Goal: Find specific page/section: Find specific page/section

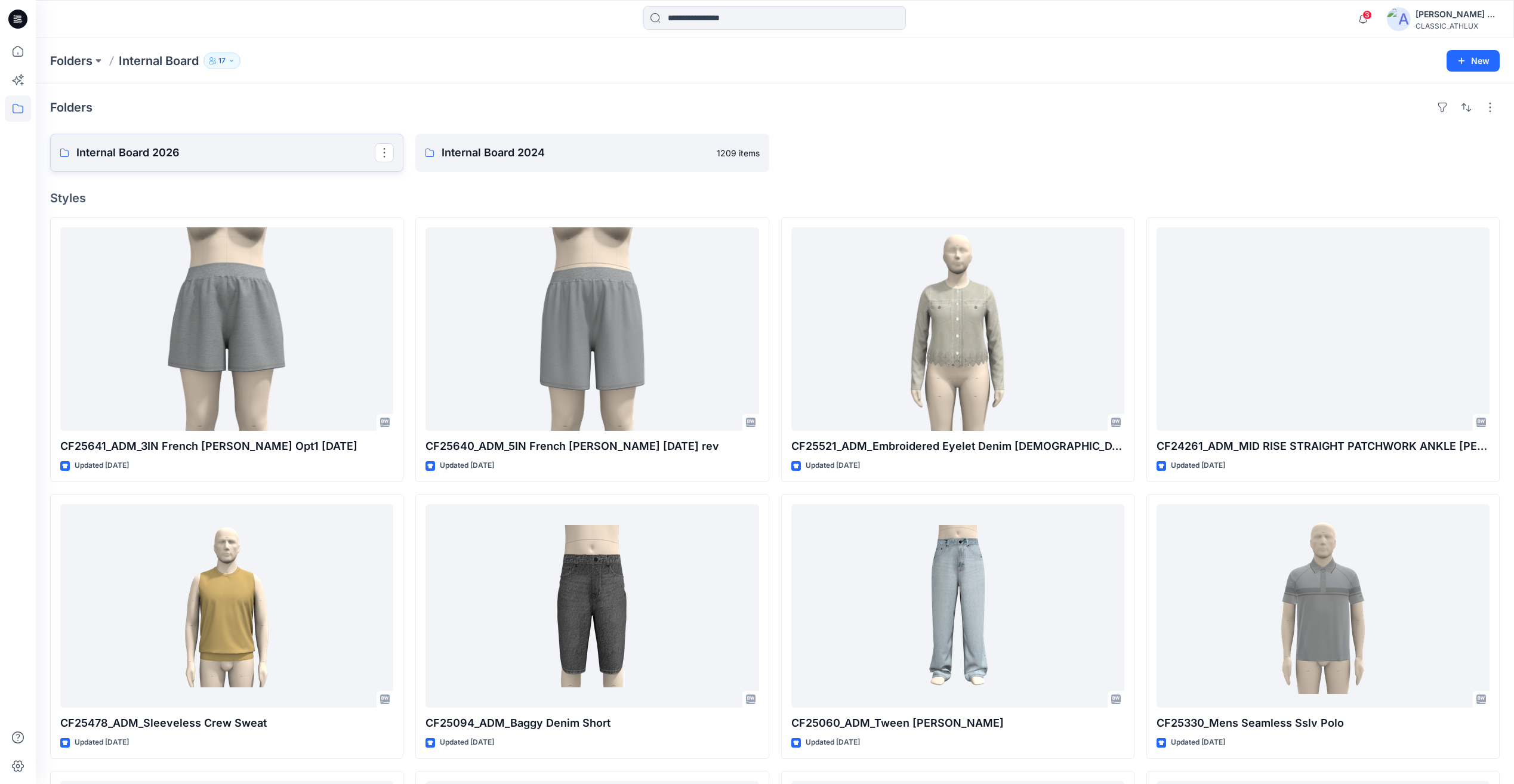
click at [230, 156] on p "Internal Board 2026" at bounding box center [225, 153] width 298 height 17
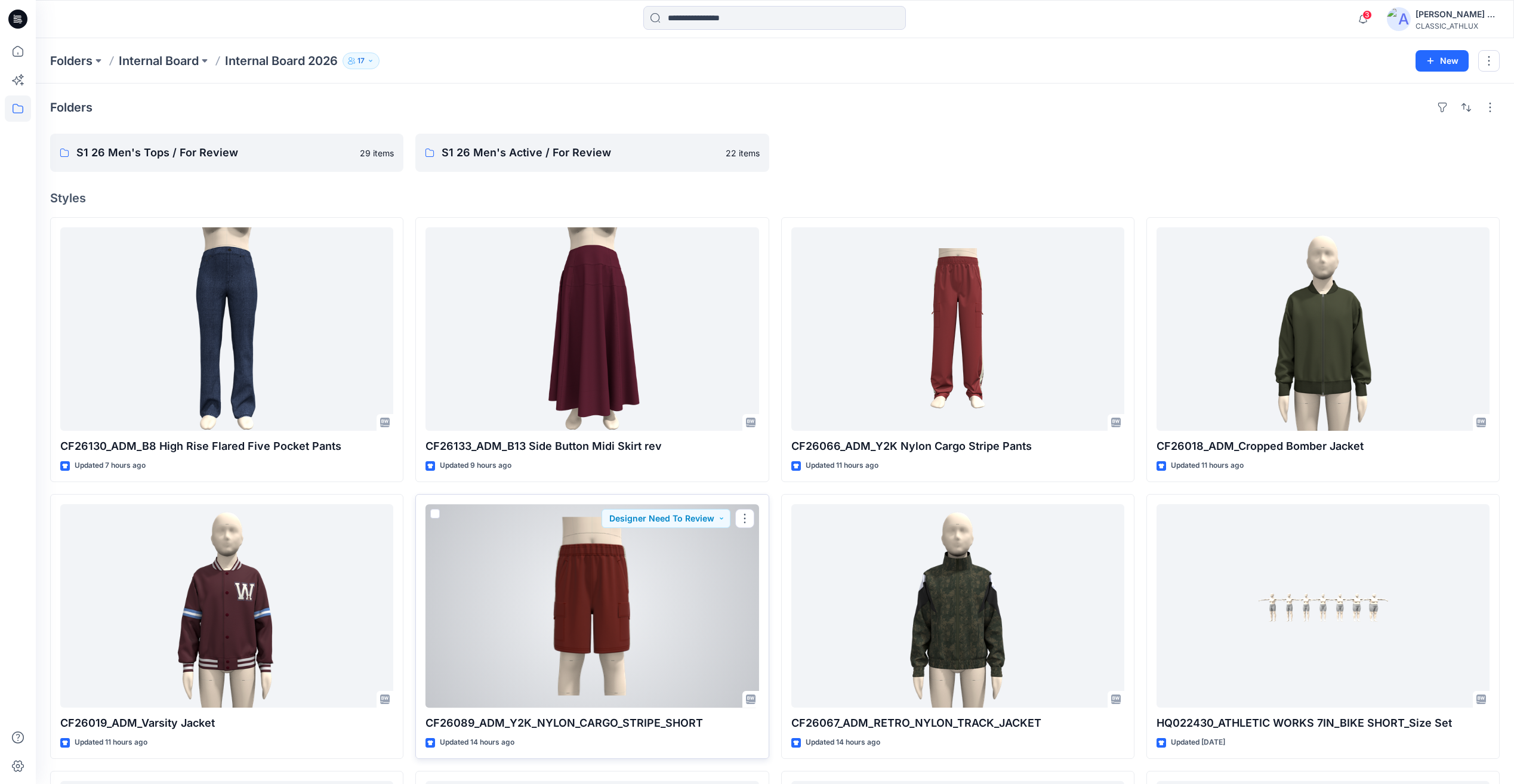
click at [691, 620] on div at bounding box center [592, 606] width 333 height 204
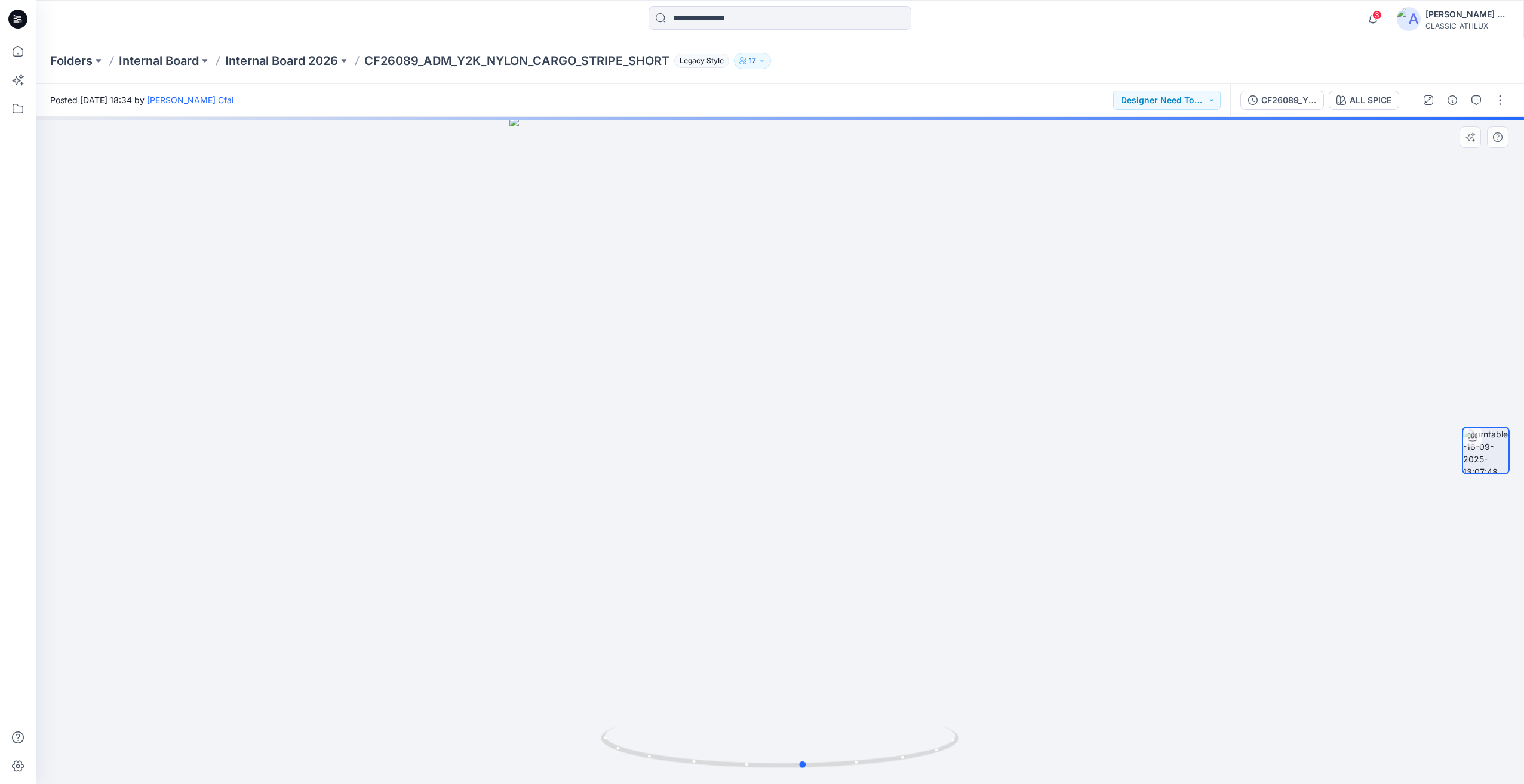
drag, startPoint x: 1020, startPoint y: 685, endPoint x: 1056, endPoint y: 677, distance: 36.9
click at [1056, 677] on div at bounding box center [780, 451] width 1488 height 667
drag, startPoint x: 1096, startPoint y: 677, endPoint x: 1268, endPoint y: 679, distance: 172.0
click at [1269, 679] on div at bounding box center [780, 451] width 1488 height 667
drag, startPoint x: 1268, startPoint y: 679, endPoint x: 1235, endPoint y: 685, distance: 33.5
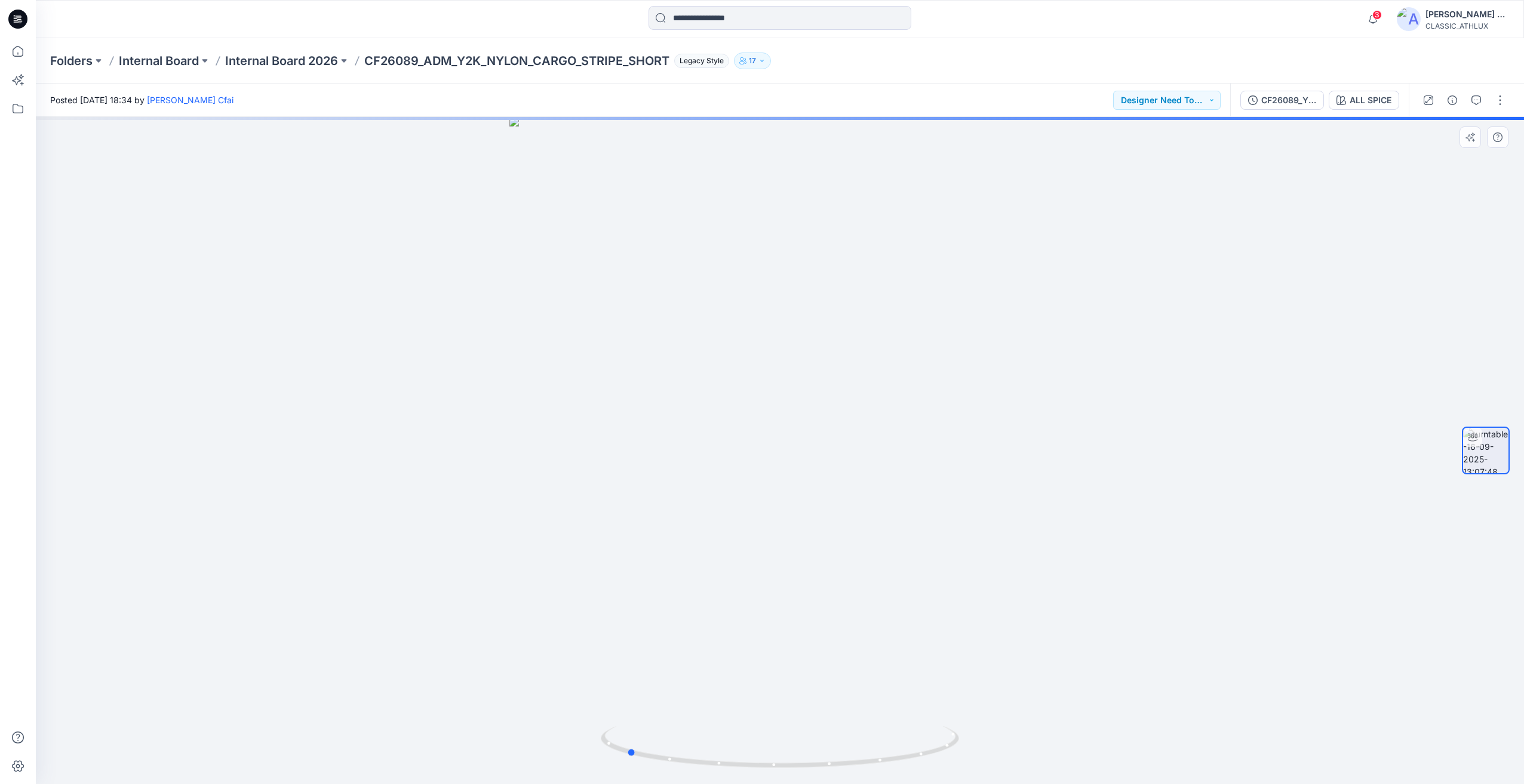
click at [1235, 685] on div at bounding box center [780, 451] width 1488 height 667
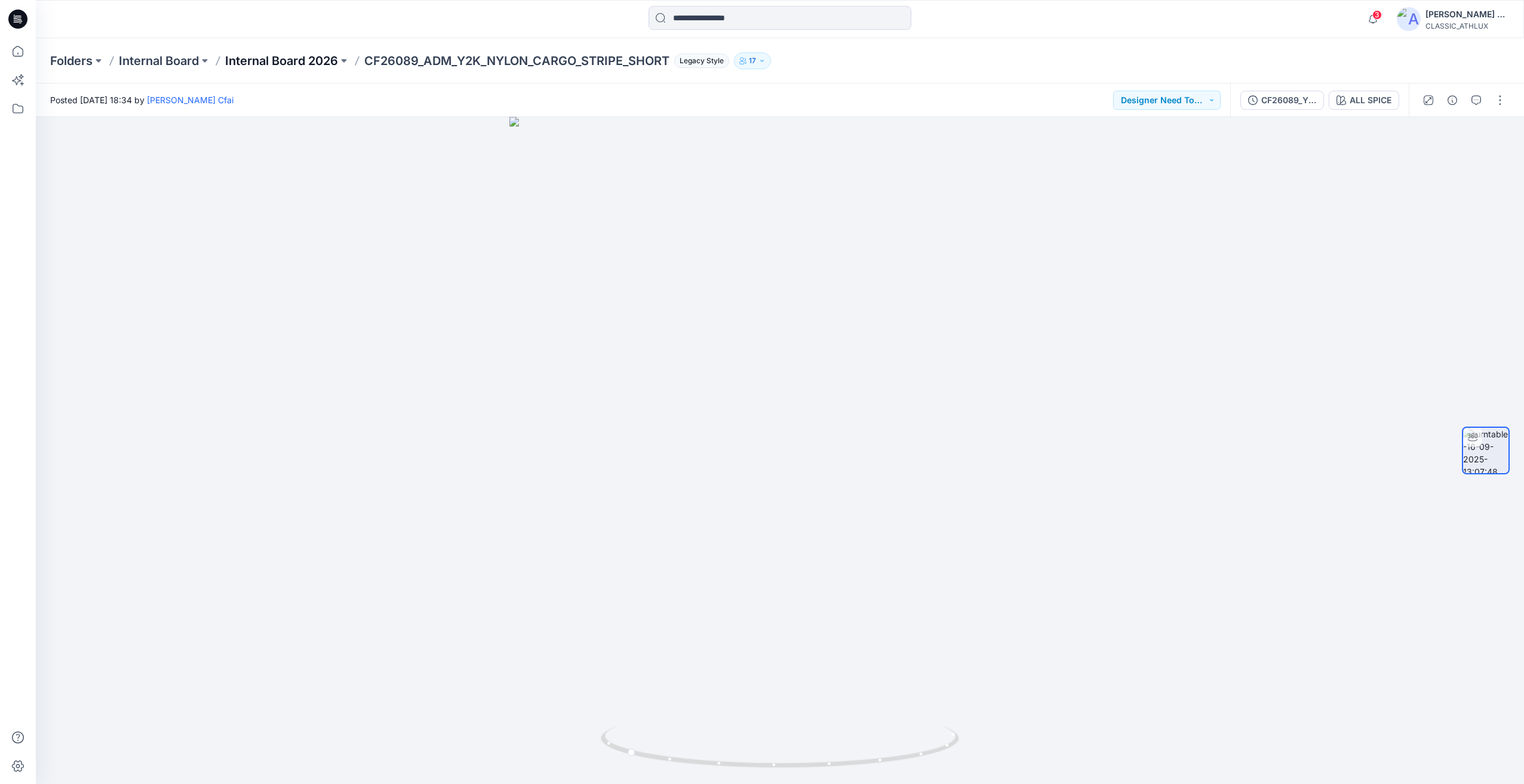
click at [310, 62] on p "Internal Board 2026" at bounding box center [282, 61] width 113 height 17
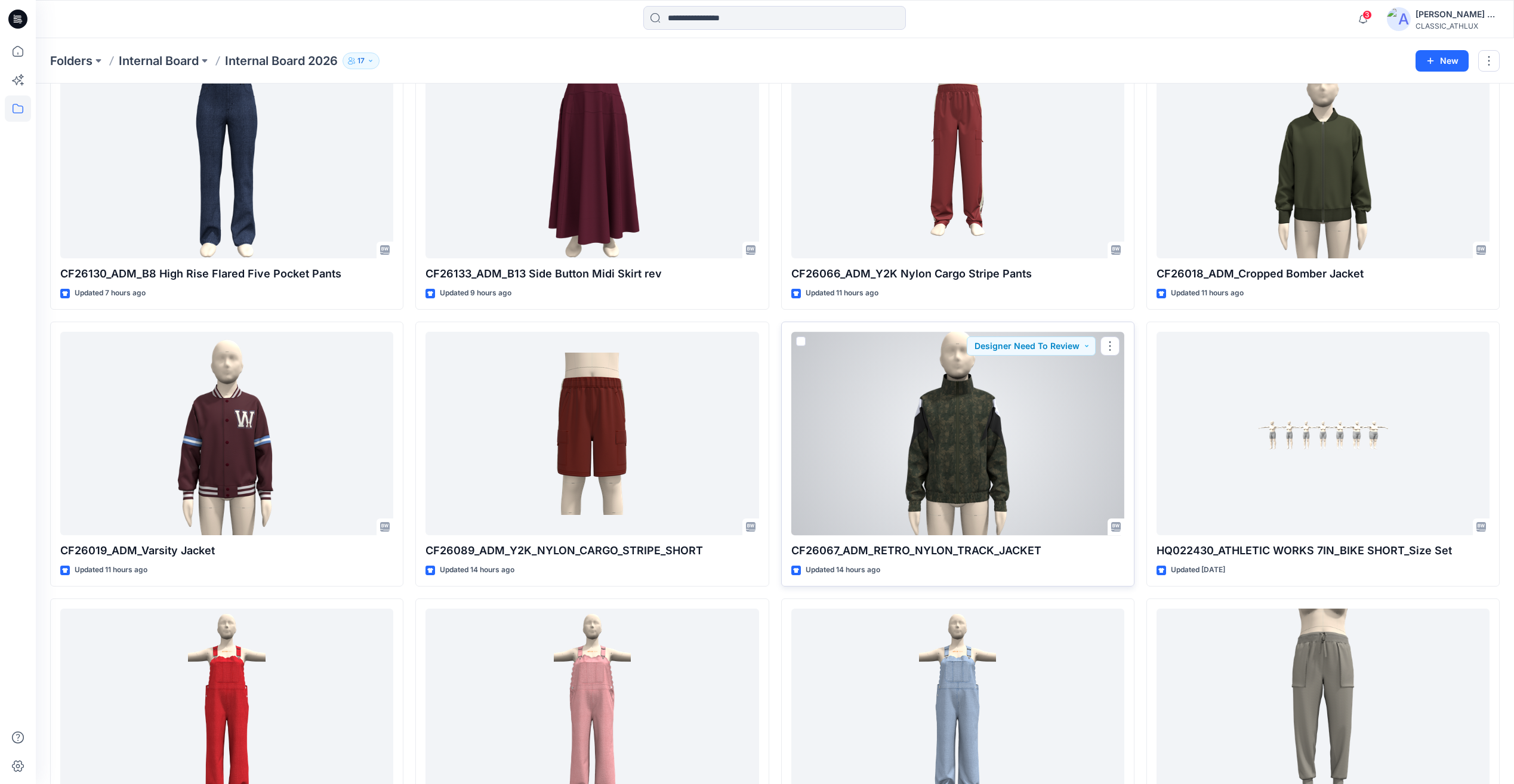
scroll to position [179, 0]
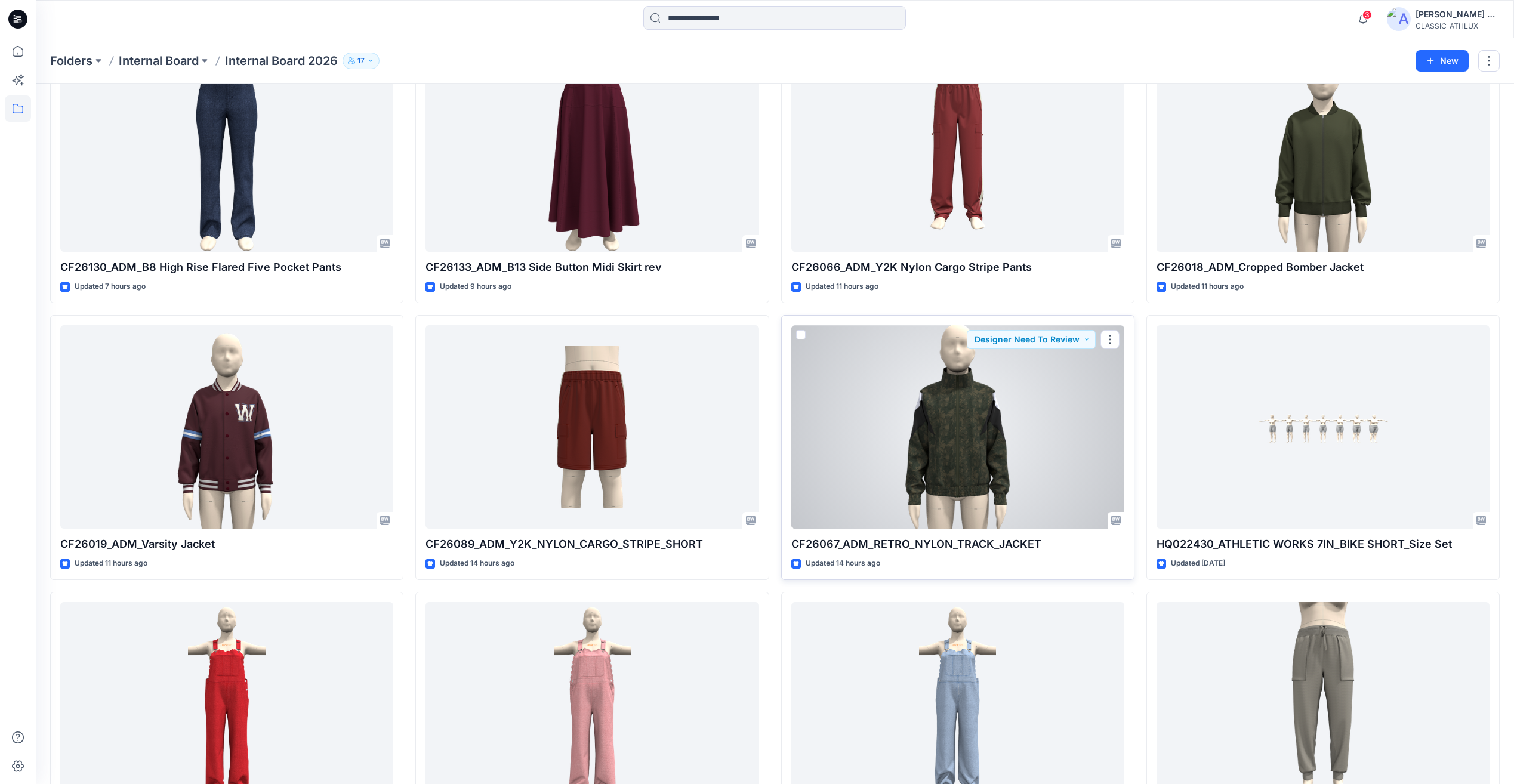
click at [1046, 475] on div at bounding box center [958, 427] width 333 height 204
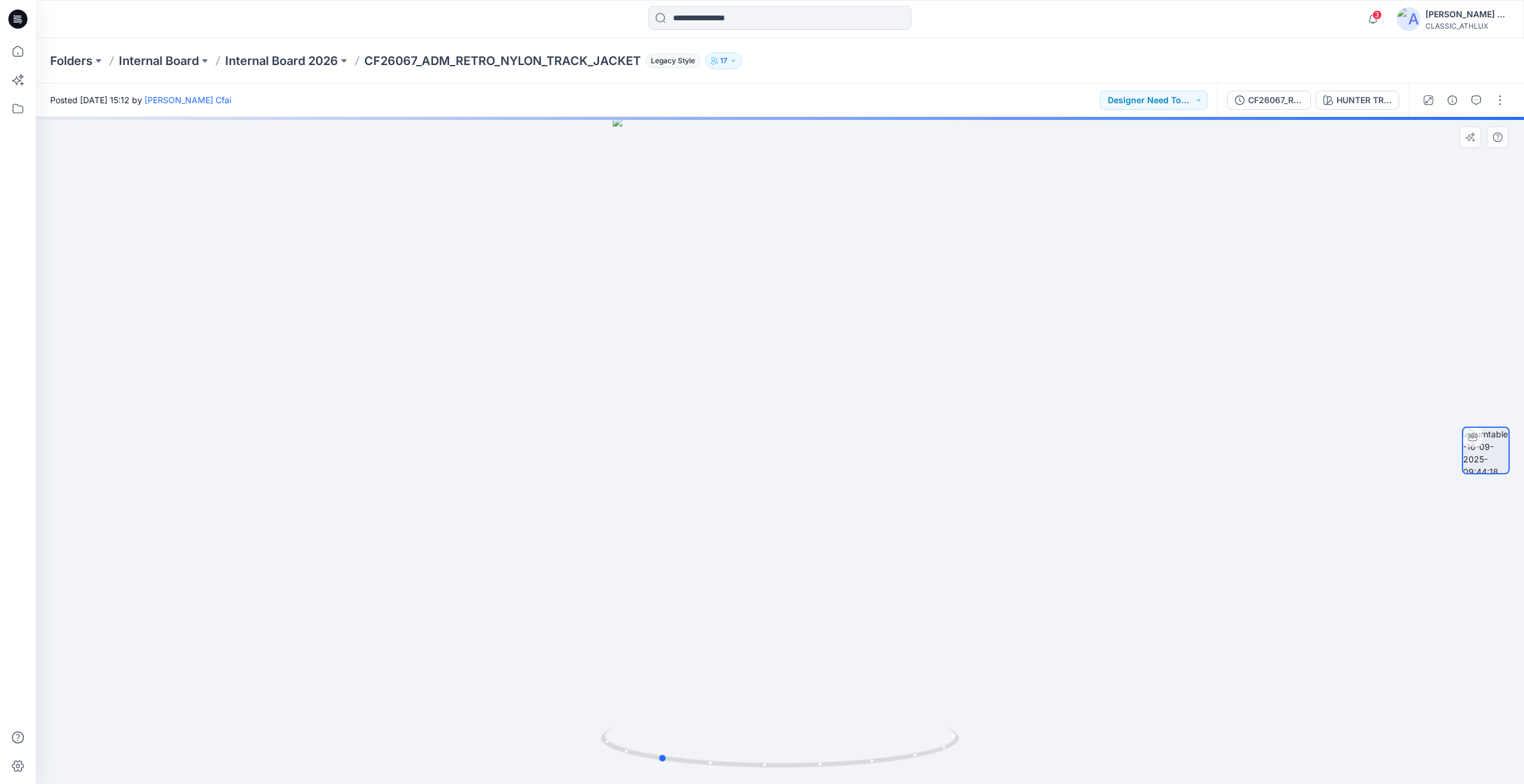
drag, startPoint x: 946, startPoint y: 583, endPoint x: 933, endPoint y: 576, distance: 14.8
click at [879, 581] on div at bounding box center [780, 451] width 1488 height 667
click at [930, 577] on div at bounding box center [780, 451] width 1488 height 667
click at [296, 61] on p "Internal Board 2026" at bounding box center [282, 61] width 113 height 17
